Goal: Information Seeking & Learning: Learn about a topic

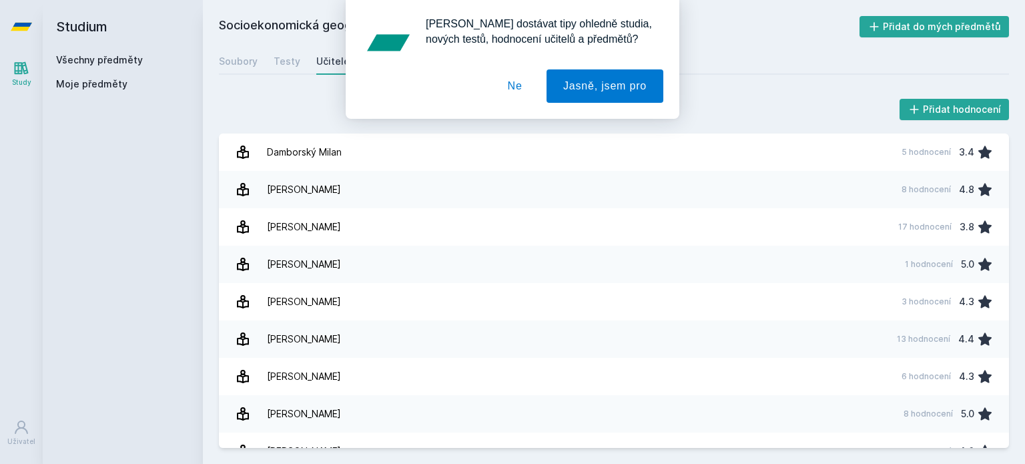
click at [521, 85] on button "Ne" at bounding box center [515, 85] width 48 height 33
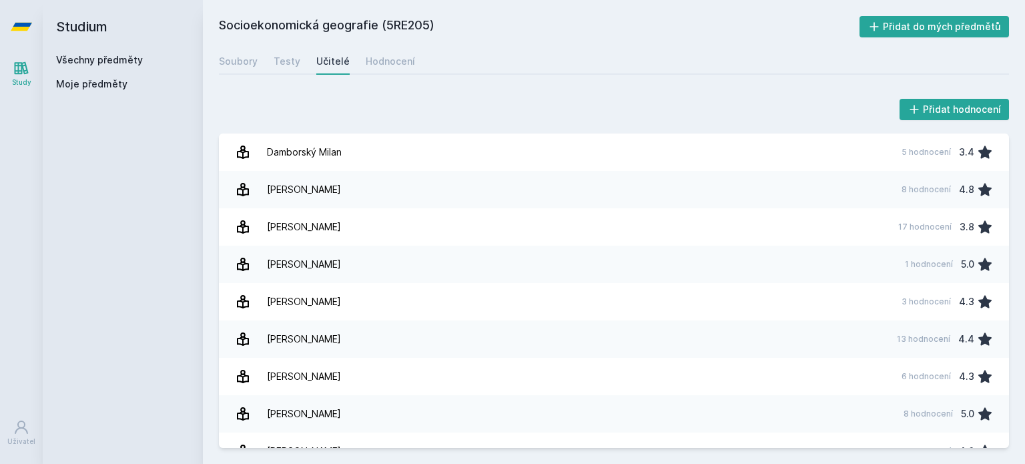
click at [112, 63] on link "Všechny předměty" at bounding box center [99, 59] width 87 height 11
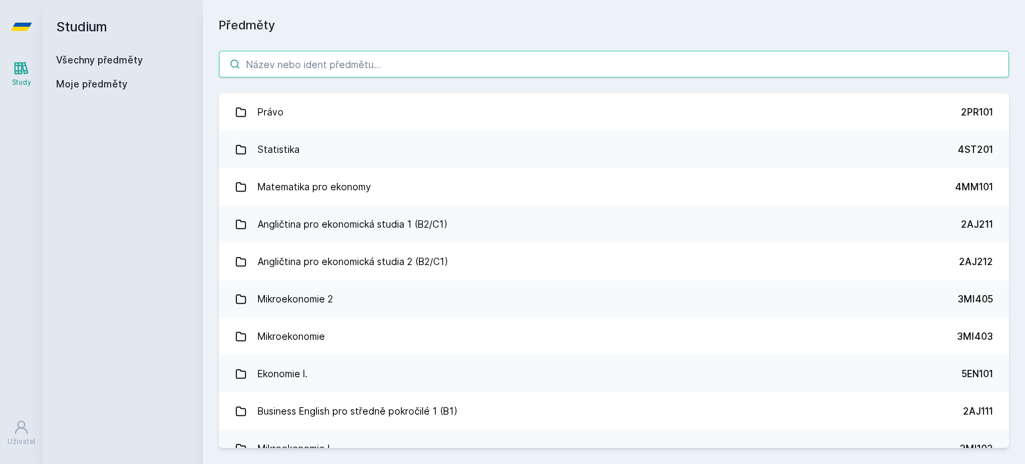
click at [318, 67] on input "search" at bounding box center [614, 64] width 790 height 27
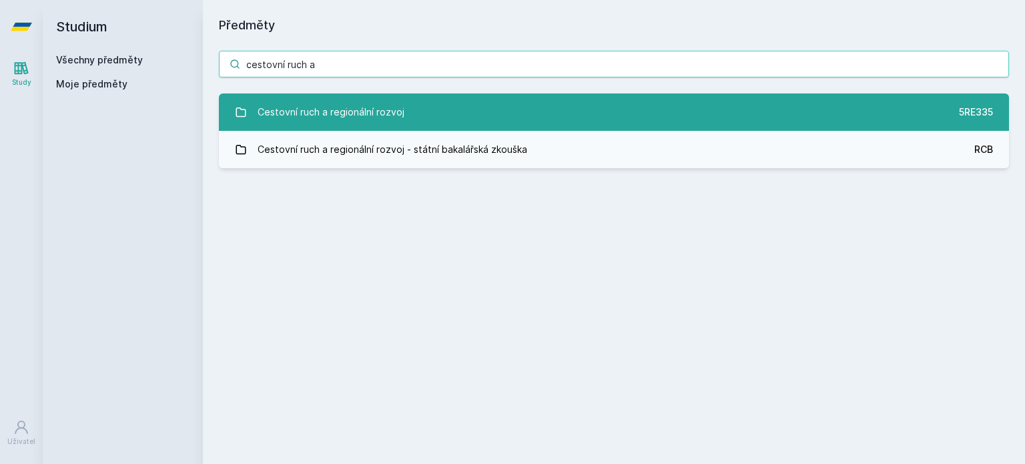
type input "cestovní ruch a"
click at [320, 109] on div "Cestovní ruch a regionální rozvoj" at bounding box center [331, 112] width 147 height 27
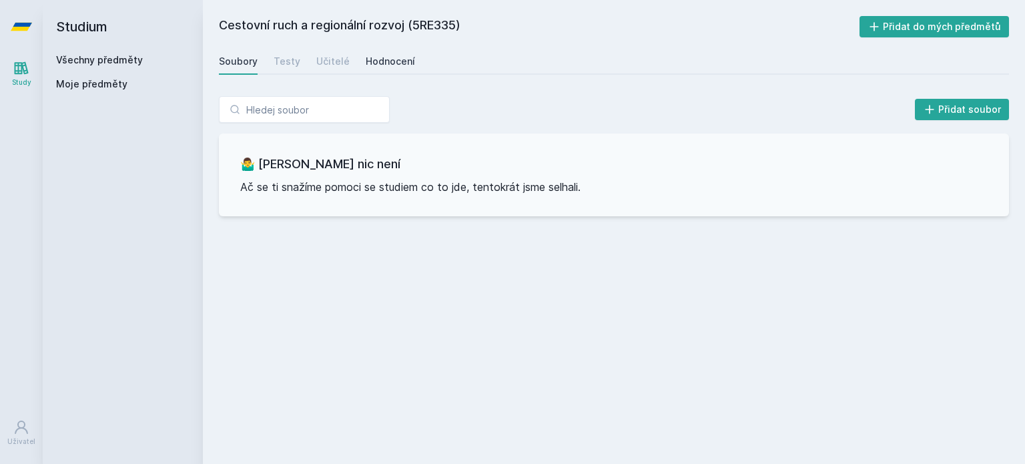
click at [406, 66] on div "Hodnocení" at bounding box center [390, 61] width 49 height 13
click at [336, 61] on div "Učitelé" at bounding box center [332, 61] width 33 height 13
click at [288, 65] on div "Testy" at bounding box center [287, 61] width 27 height 13
click at [398, 55] on div "Hodnocení" at bounding box center [390, 61] width 49 height 13
